Goal: Register for event/course

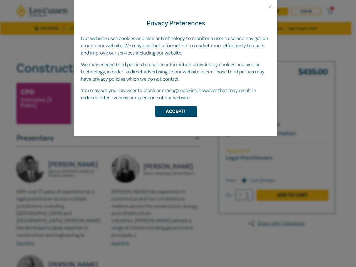
click at [178, 134] on div "Privacy Preferences Our website uses cookies and similar technology to monitor …" at bounding box center [175, 72] width 203 height 126
click at [271, 7] on button "Close" at bounding box center [270, 6] width 5 height 5
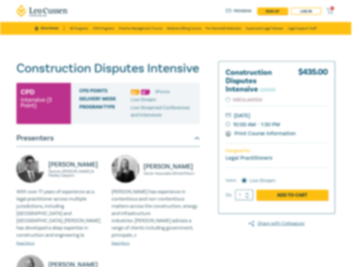
click at [176, 111] on p "Live Streamed Conferences and Intensives" at bounding box center [163, 111] width 65 height 14
